Goal: Submit feedback/report problem

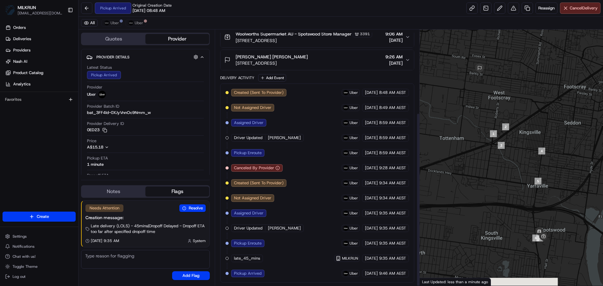
drag, startPoint x: 254, startPoint y: 120, endPoint x: 274, endPoint y: 272, distance: 153.4
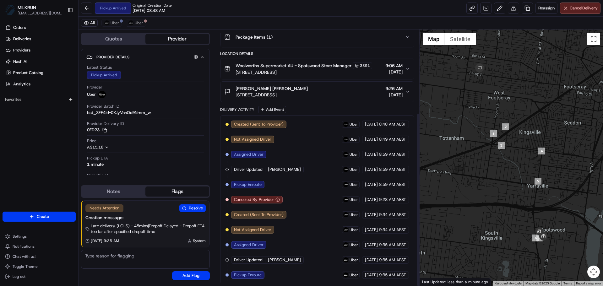
drag, startPoint x: 315, startPoint y: 206, endPoint x: 303, endPoint y: 156, distance: 51.4
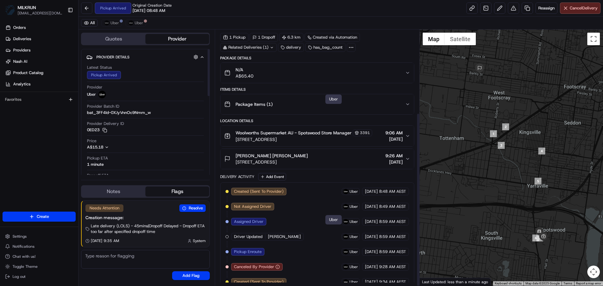
scroll to position [123, 0]
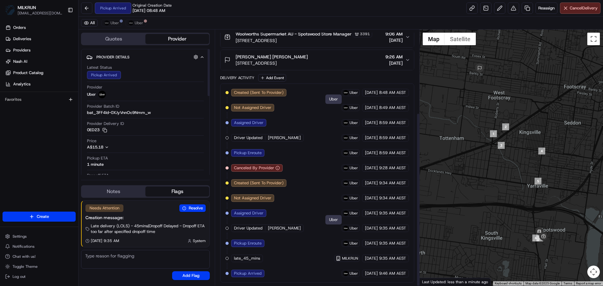
drag, startPoint x: 332, startPoint y: 212, endPoint x: 332, endPoint y: 243, distance: 31.1
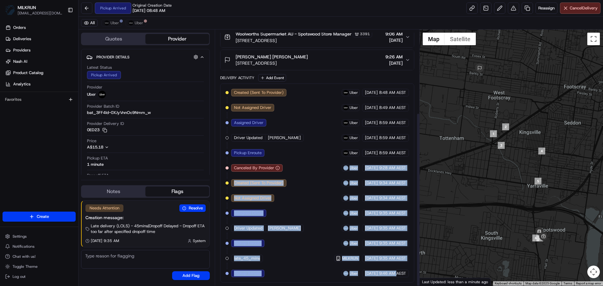
drag, startPoint x: 290, startPoint y: 163, endPoint x: 394, endPoint y: 265, distance: 146.0
click at [395, 267] on div "Created (Sent To Provider) Uber 24/08/2025 8:48 AM AEST Not Assigned Driver Ube…" at bounding box center [317, 183] width 183 height 189
click at [394, 264] on div "Created (Sent To Provider) Uber 24/08/2025 8:48 AM AEST Not Assigned Driver Ube…" at bounding box center [317, 183] width 183 height 189
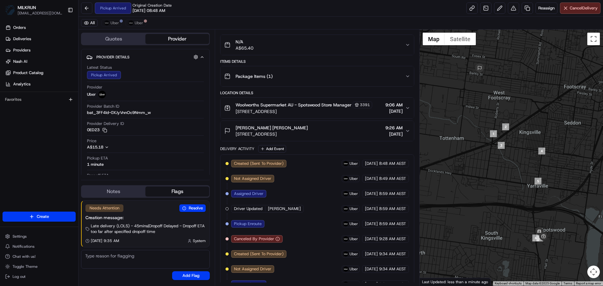
scroll to position [0, 0]
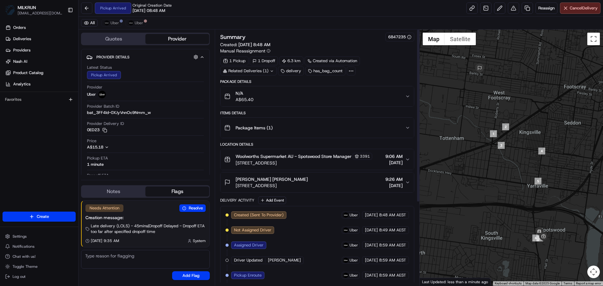
drag, startPoint x: 278, startPoint y: 167, endPoint x: 284, endPoint y: 60, distance: 107.7
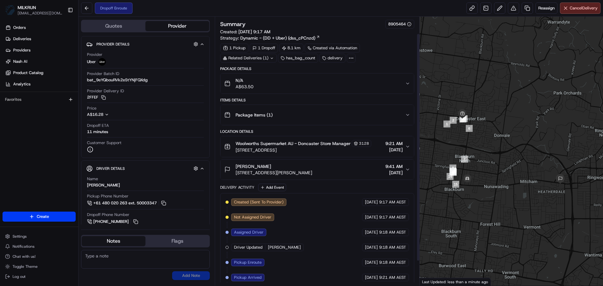
scroll to position [49, 0]
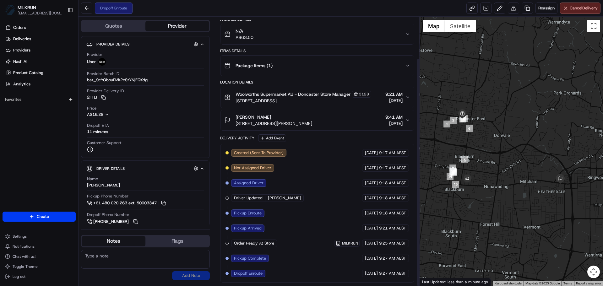
drag, startPoint x: 388, startPoint y: 196, endPoint x: 384, endPoint y: 211, distance: 15.5
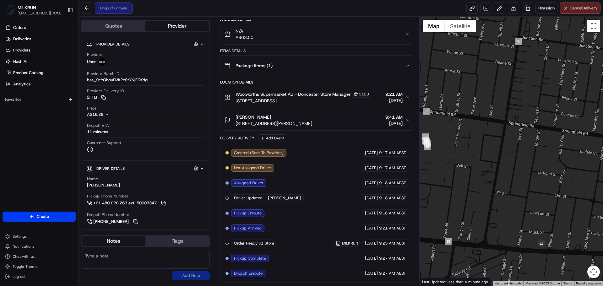
drag, startPoint x: 277, startPoint y: 153, endPoint x: 378, endPoint y: 214, distance: 117.7
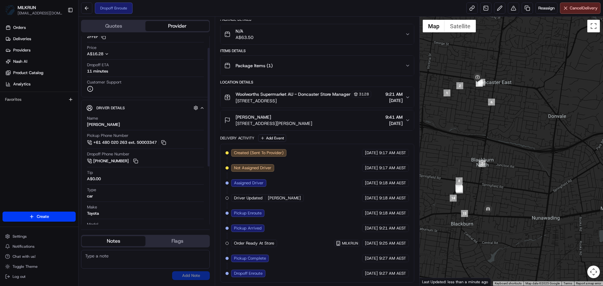
scroll to position [111, 0]
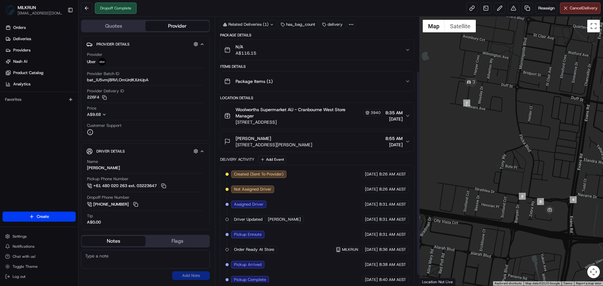
scroll to position [85, 0]
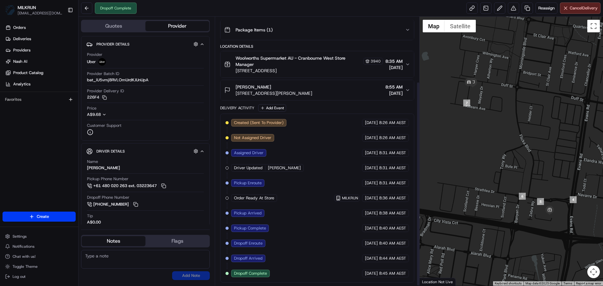
drag, startPoint x: 381, startPoint y: 181, endPoint x: 369, endPoint y: 236, distance: 56.5
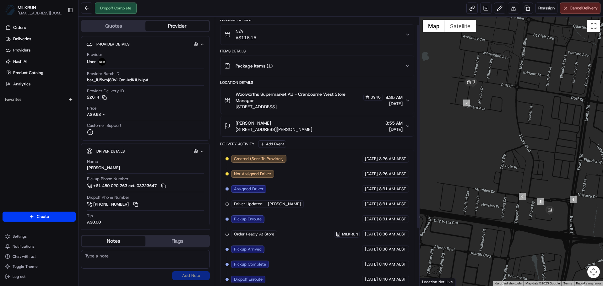
scroll to position [0, 0]
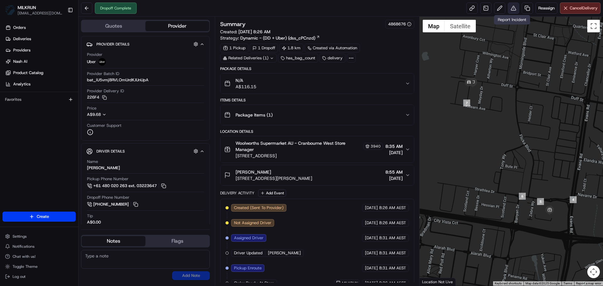
click at [513, 4] on button at bounding box center [513, 8] width 11 height 11
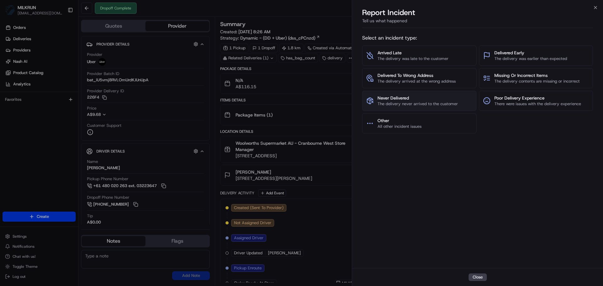
click at [400, 98] on span "Never Delivered" at bounding box center [418, 98] width 80 height 6
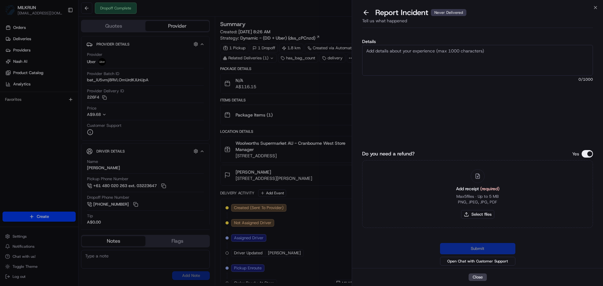
click at [372, 58] on textarea "Details" at bounding box center [477, 60] width 231 height 31
click at [426, 64] on textarea "Details" at bounding box center [477, 60] width 231 height 31
paste textarea "Customer advised they didn't receive order - uber support advised eligible to r…"
click at [400, 59] on textarea "Customer advised they didn't receive order - uber support advised eligible to r…" at bounding box center [477, 60] width 231 height 31
click at [469, 74] on textarea "Customer advised they didn't receive order - uber support advised eligible to r…" at bounding box center [477, 60] width 231 height 31
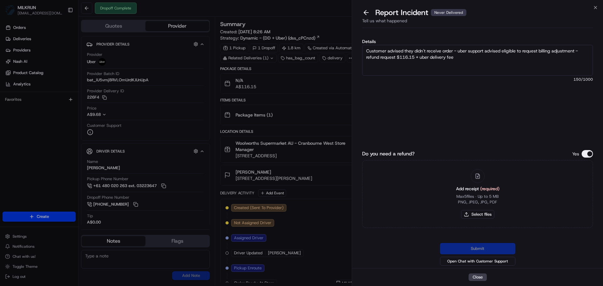
type textarea "Customer advised they didn't receive order - uber support advised eligible to r…"
click at [489, 209] on div "Add receipt (required) Max 5 files ∙ Up to 5 MB PNG, JPEG, JPG, PDF Select files" at bounding box center [477, 194] width 53 height 57
click at [488, 215] on button "Select files" at bounding box center [477, 214] width 33 height 9
type input "C:\fakepath\Screenshot 2025-08-24 095849.png"
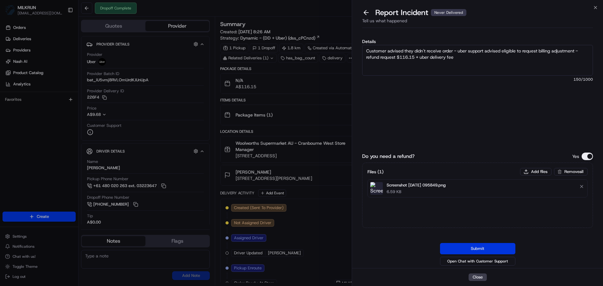
click at [504, 244] on button "Submit" at bounding box center [477, 248] width 75 height 11
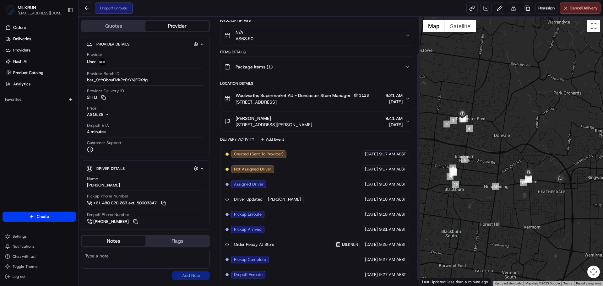
scroll to position [49, 0]
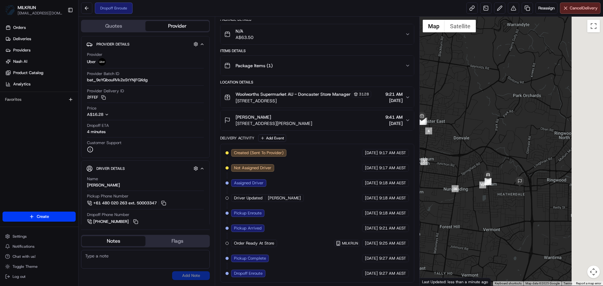
drag, startPoint x: 487, startPoint y: 188, endPoint x: 445, endPoint y: 190, distance: 42.2
click at [445, 190] on div at bounding box center [512, 151] width 184 height 269
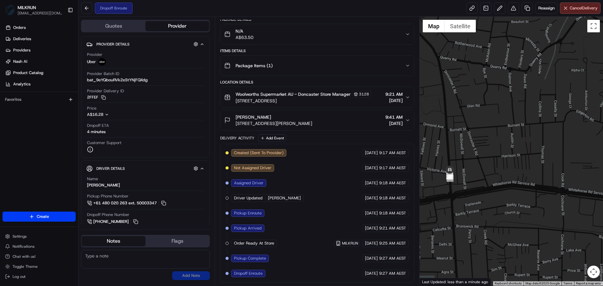
drag, startPoint x: 494, startPoint y: 202, endPoint x: 487, endPoint y: 202, distance: 7.5
click at [487, 202] on div at bounding box center [512, 151] width 184 height 269
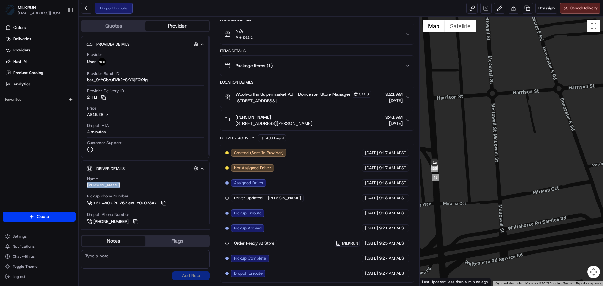
drag, startPoint x: 107, startPoint y: 188, endPoint x: 86, endPoint y: 184, distance: 20.8
click at [86, 184] on div "Driver Details Hidden ( 5 ) Name [PERSON_NAME] Pickup Phone Number +61 480 020 …" at bounding box center [145, 248] width 129 height 174
copy div "[PERSON_NAME]"
click at [50, 41] on link "Deliveries" at bounding box center [41, 39] width 76 height 10
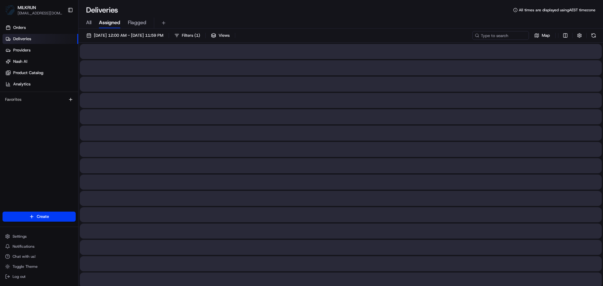
click at [87, 22] on span "All" at bounding box center [88, 23] width 5 height 8
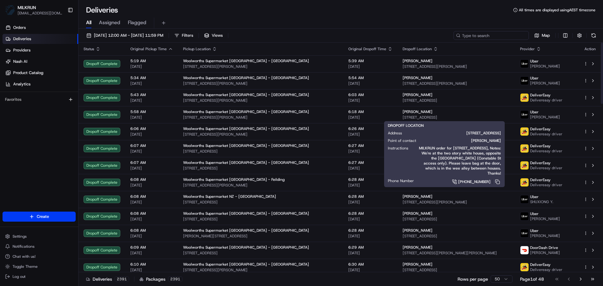
paste input "JIOJI K."
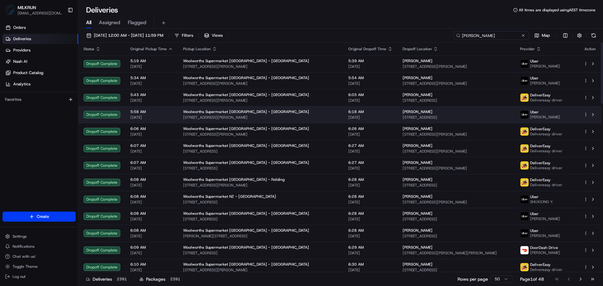
type input "JIOJI K."
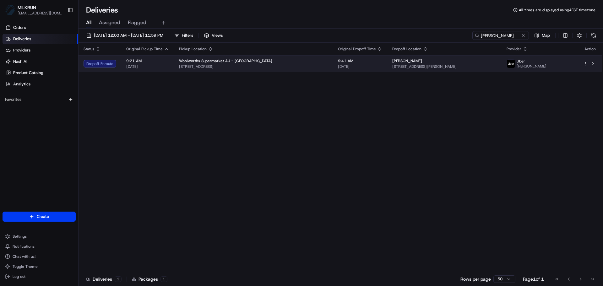
click at [185, 63] on span "Woolworths Supermarket AU - Doncaster" at bounding box center [225, 60] width 93 height 5
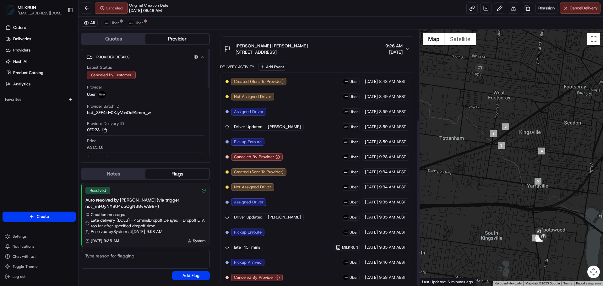
scroll to position [138, 0]
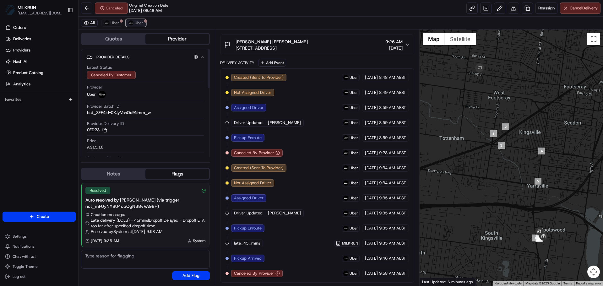
click at [135, 22] on span "Uber" at bounding box center [139, 22] width 8 height 5
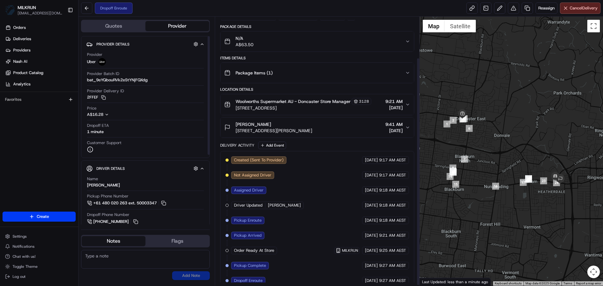
scroll to position [49, 0]
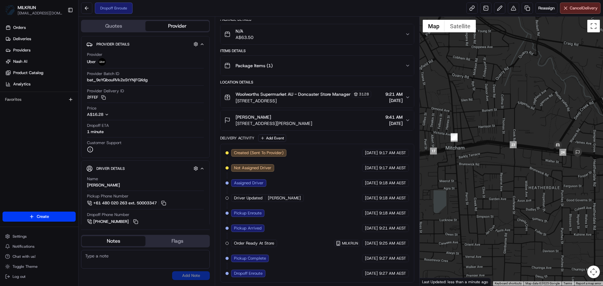
drag, startPoint x: 531, startPoint y: 166, endPoint x: 457, endPoint y: 171, distance: 75.0
click at [424, 174] on div at bounding box center [512, 151] width 184 height 269
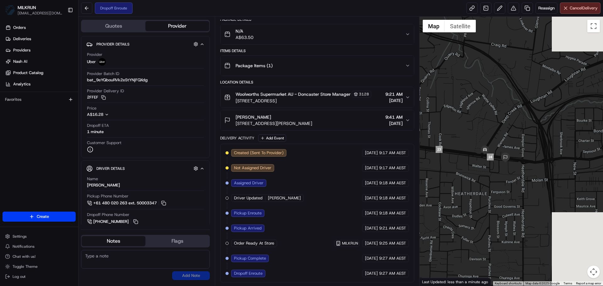
drag, startPoint x: 503, startPoint y: 164, endPoint x: 429, endPoint y: 168, distance: 74.2
click at [429, 168] on div at bounding box center [512, 151] width 184 height 269
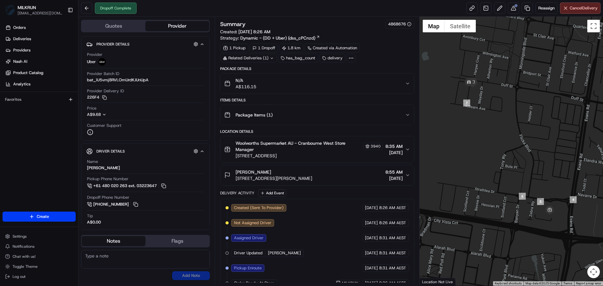
scroll to position [85, 0]
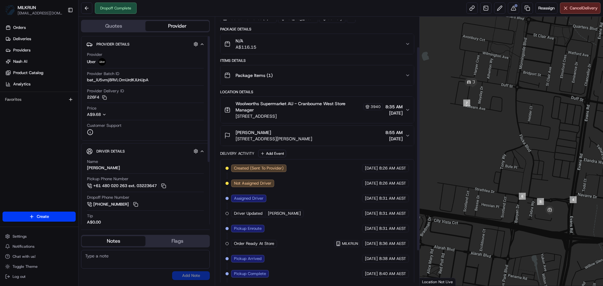
scroll to position [85, 0]
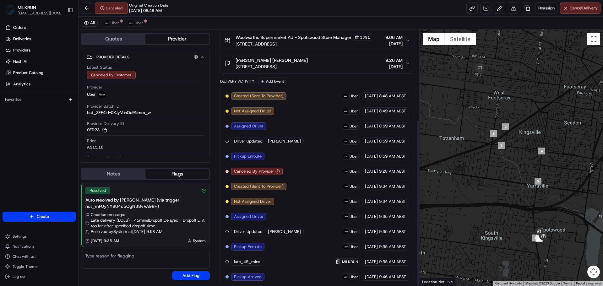
scroll to position [138, 0]
